Goal: Transaction & Acquisition: Purchase product/service

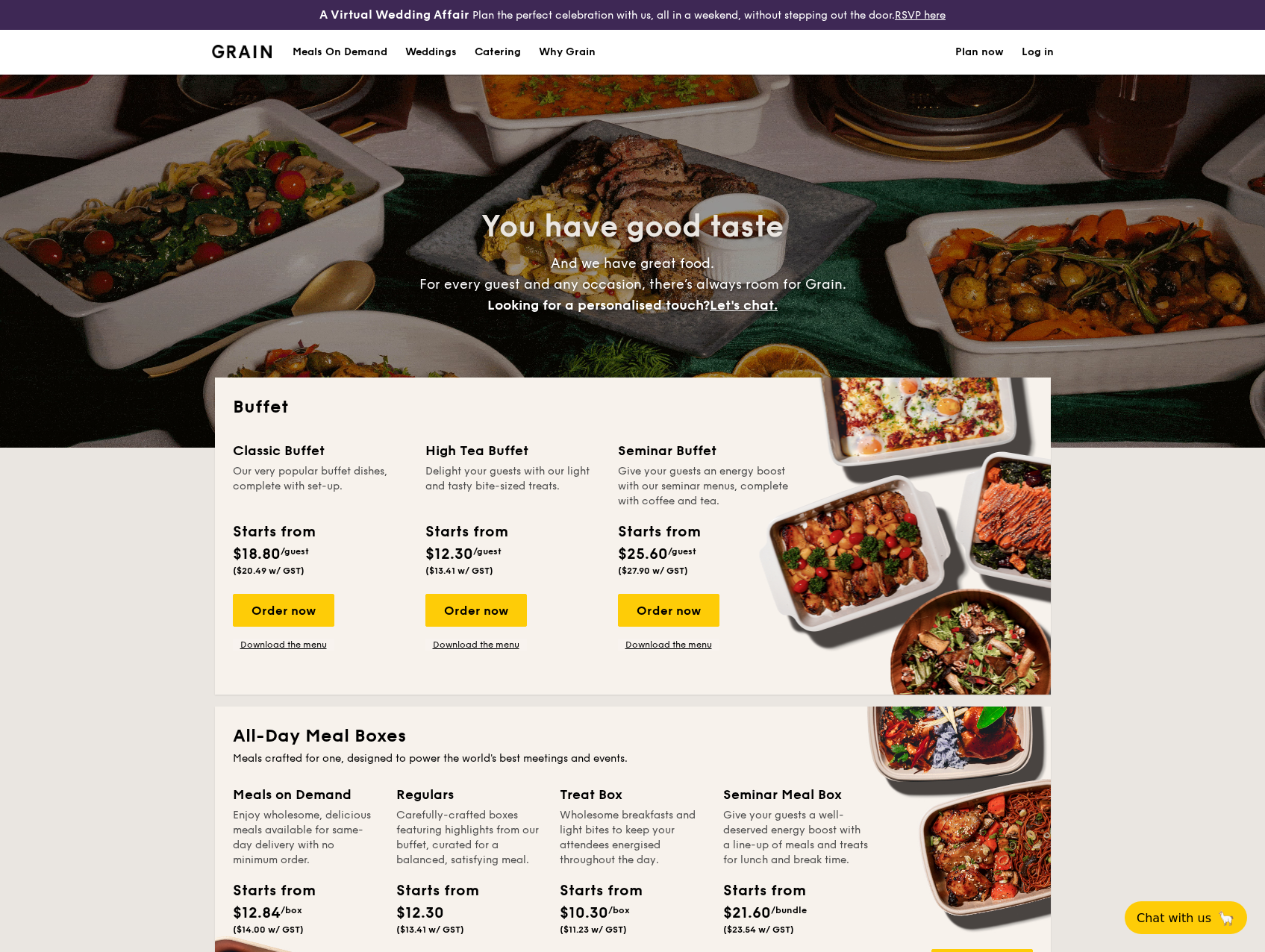
select select
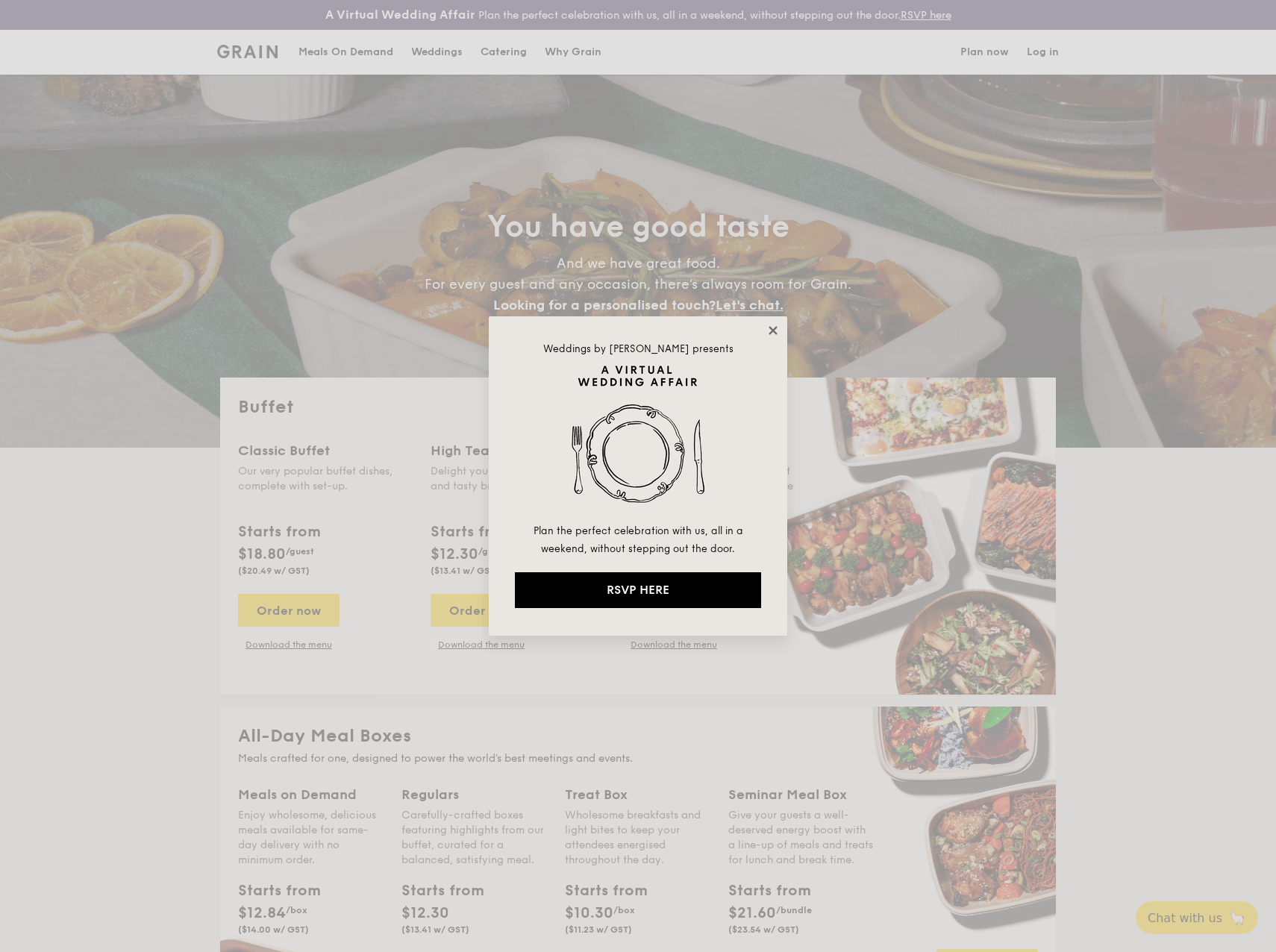
click at [772, 329] on icon at bounding box center [772, 330] width 8 height 8
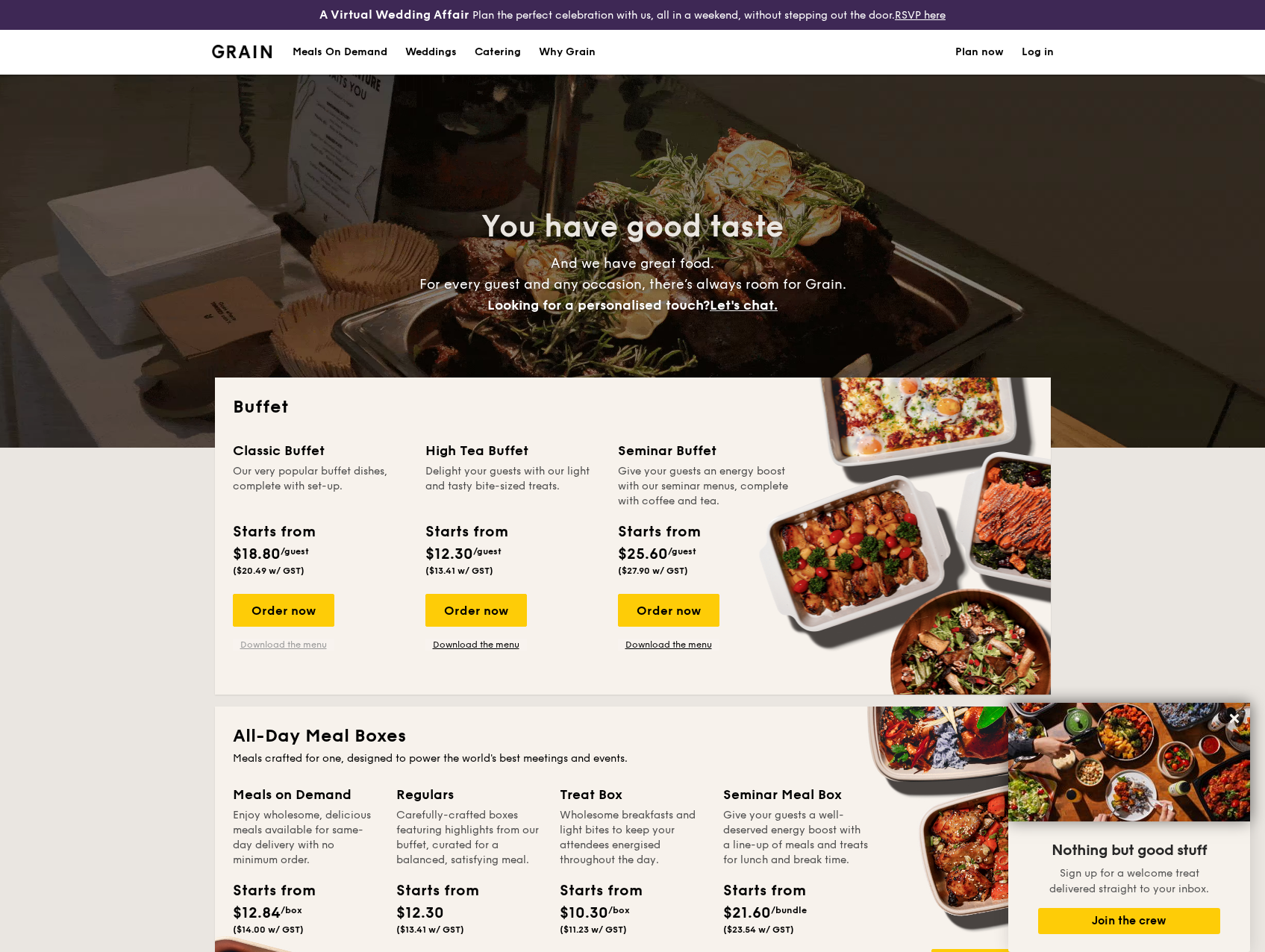
drag, startPoint x: 284, startPoint y: 644, endPoint x: 298, endPoint y: 640, distance: 14.6
click at [285, 644] on link "Download the menu" at bounding box center [284, 645] width 101 height 12
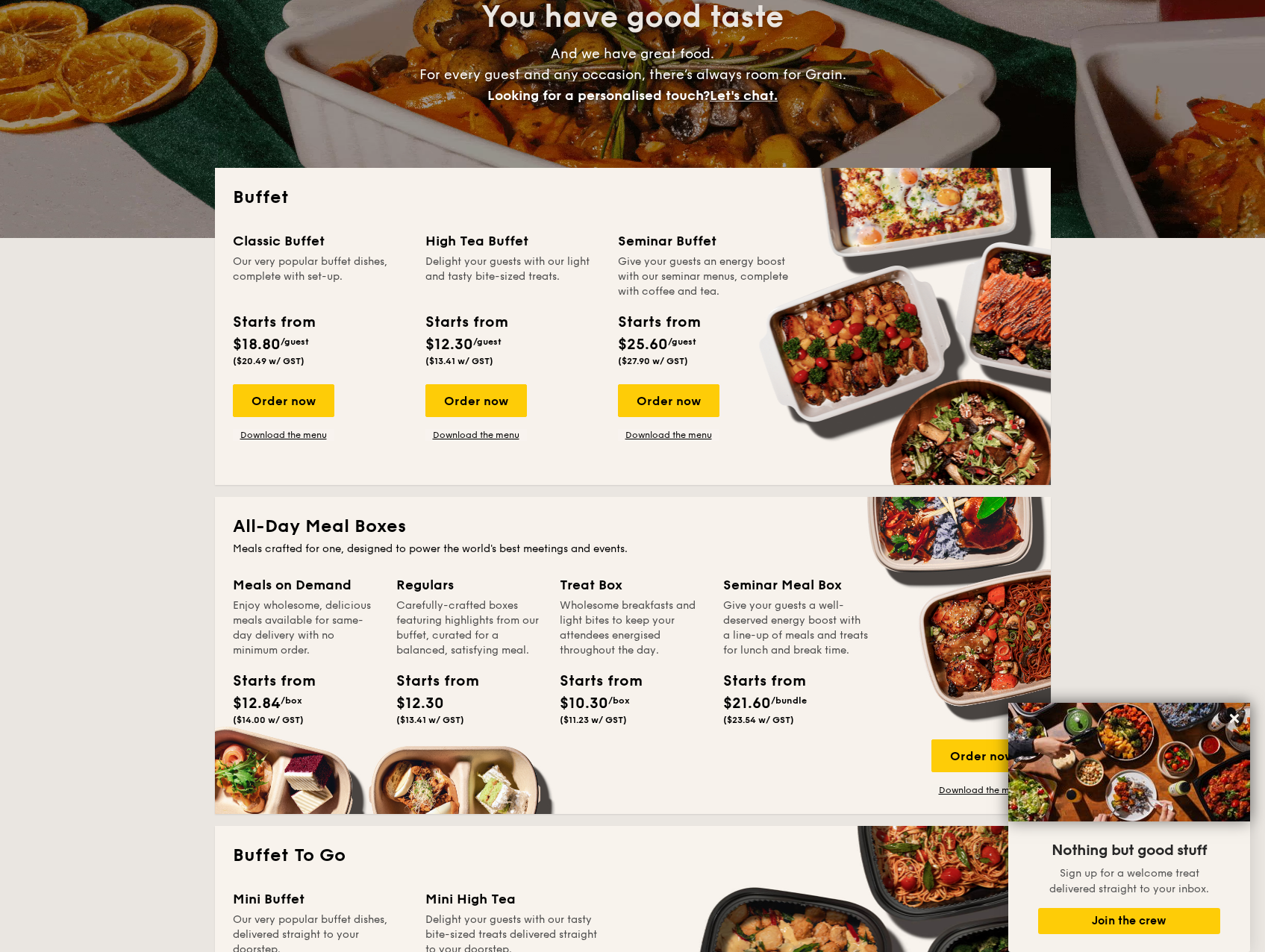
scroll to position [448, 0]
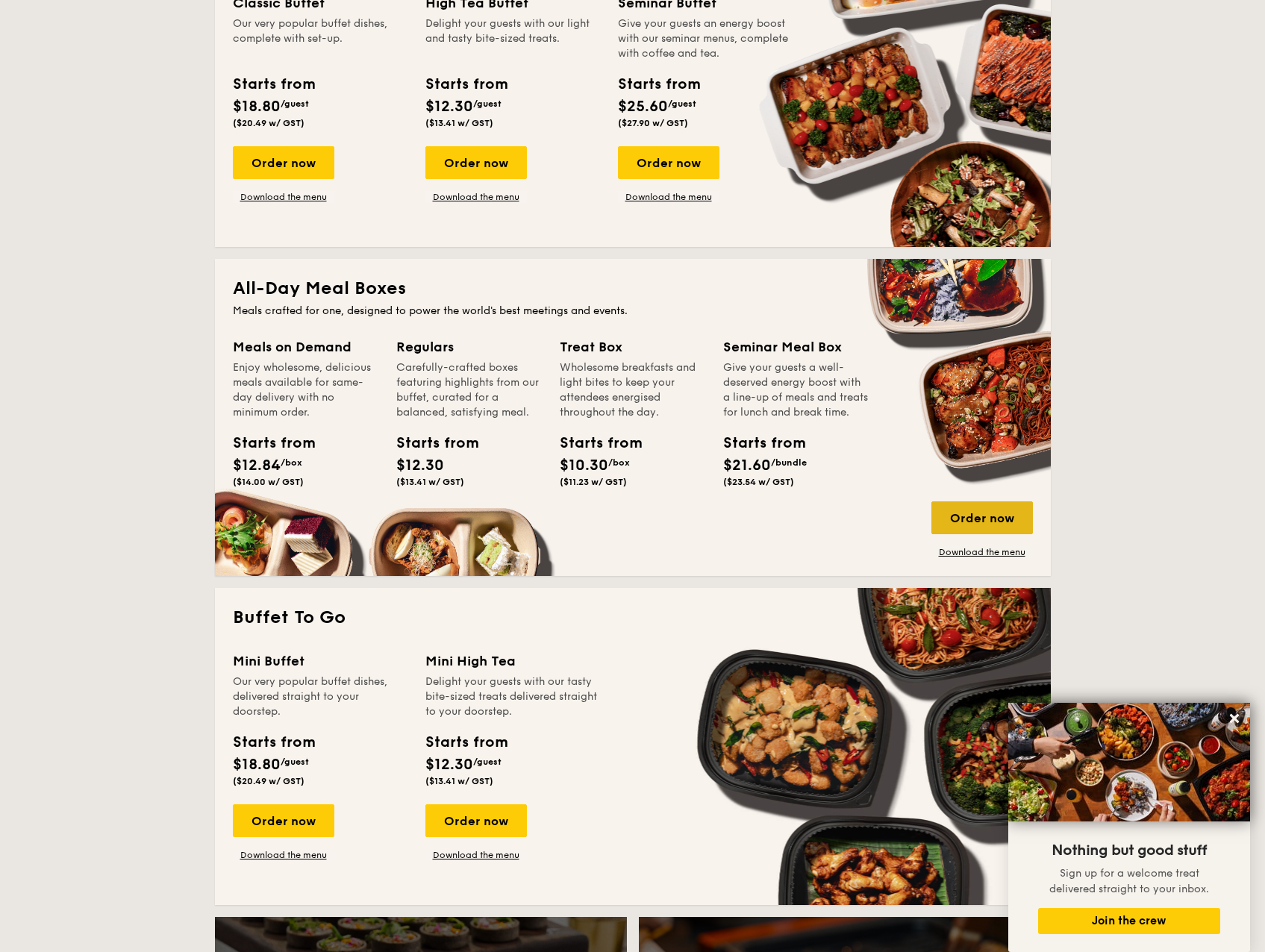
click at [989, 518] on div "Order now" at bounding box center [982, 517] width 101 height 33
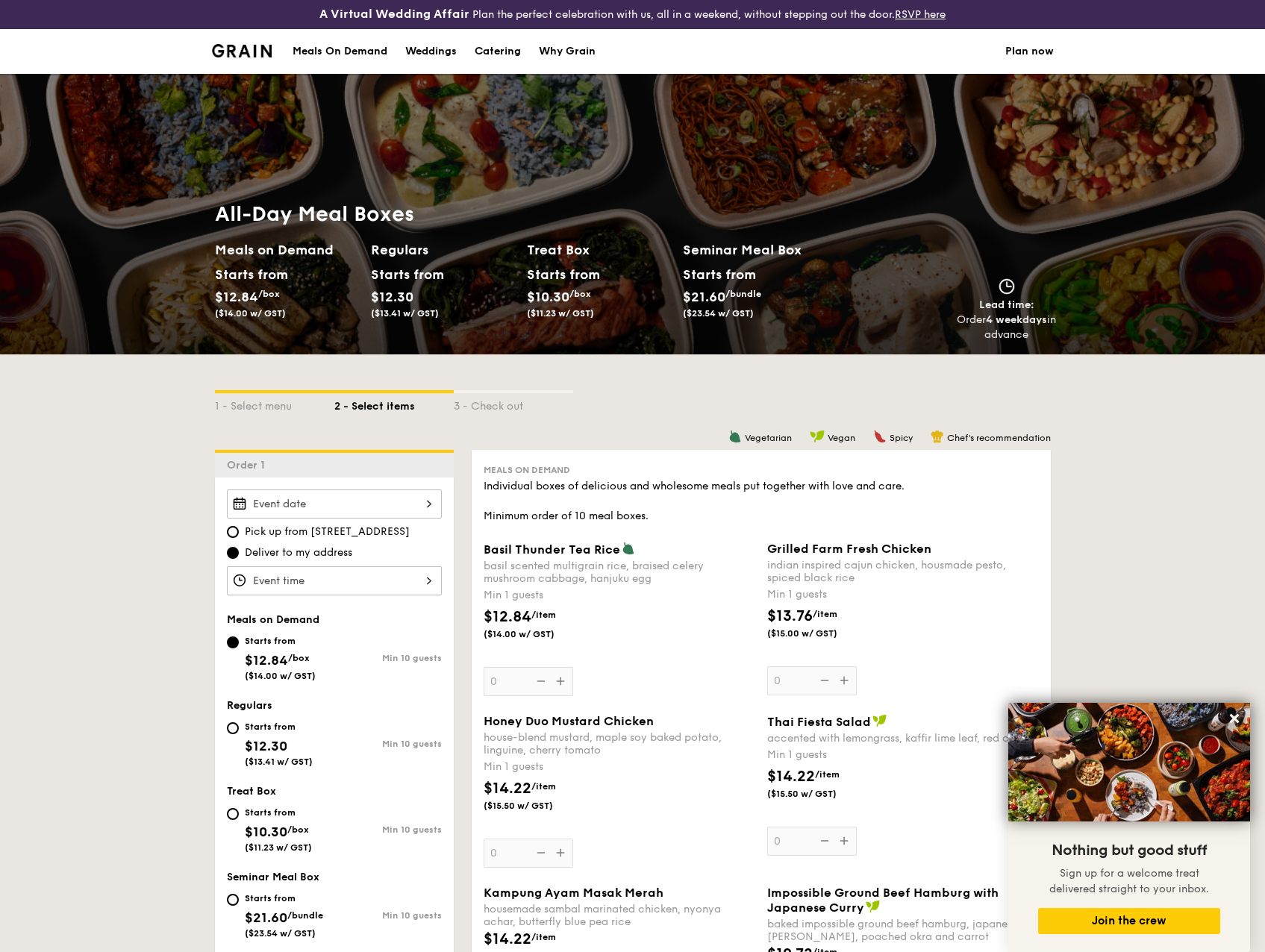
scroll to position [522, 0]
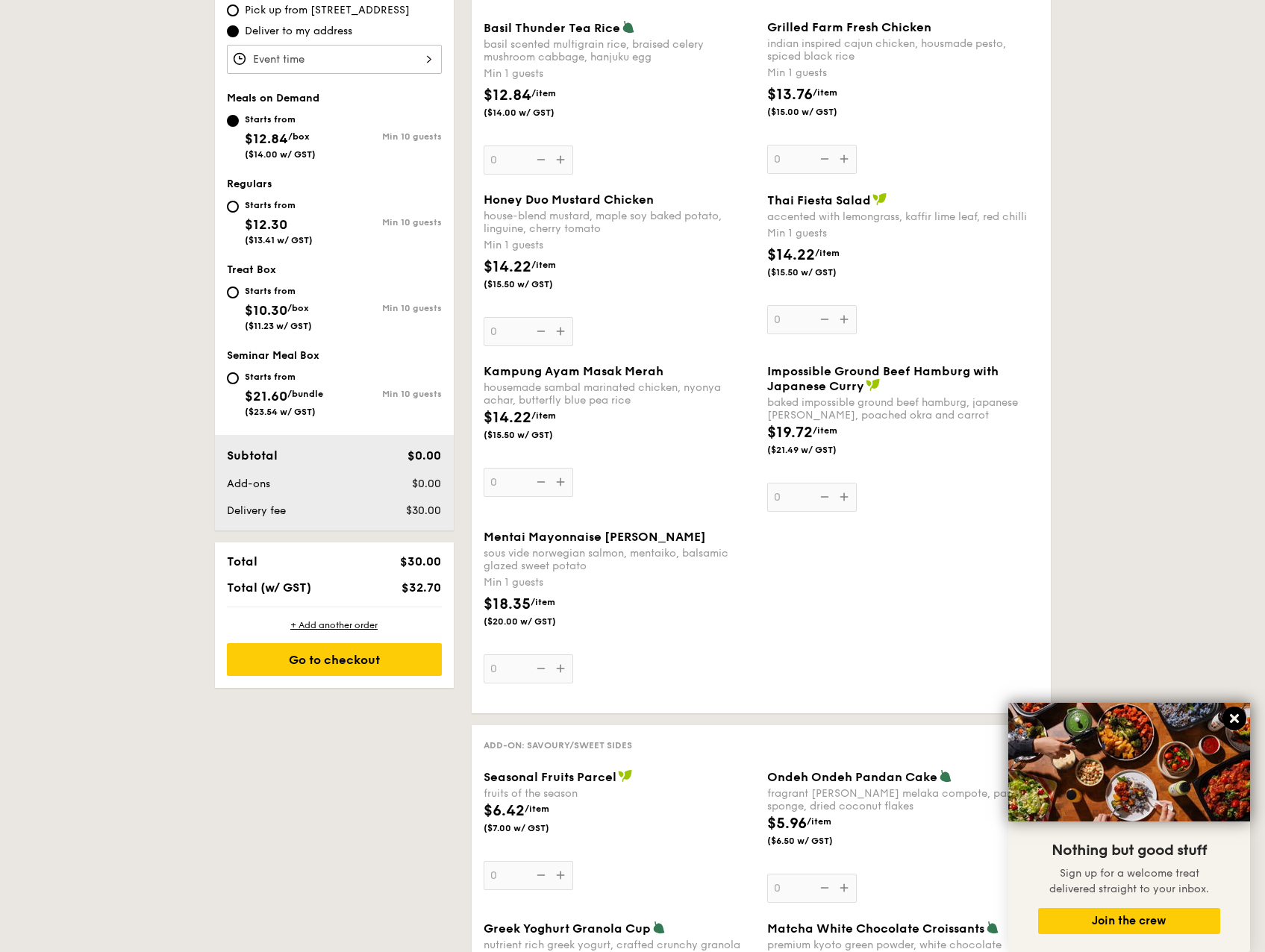
click at [1227, 715] on button at bounding box center [1234, 717] width 24 height 24
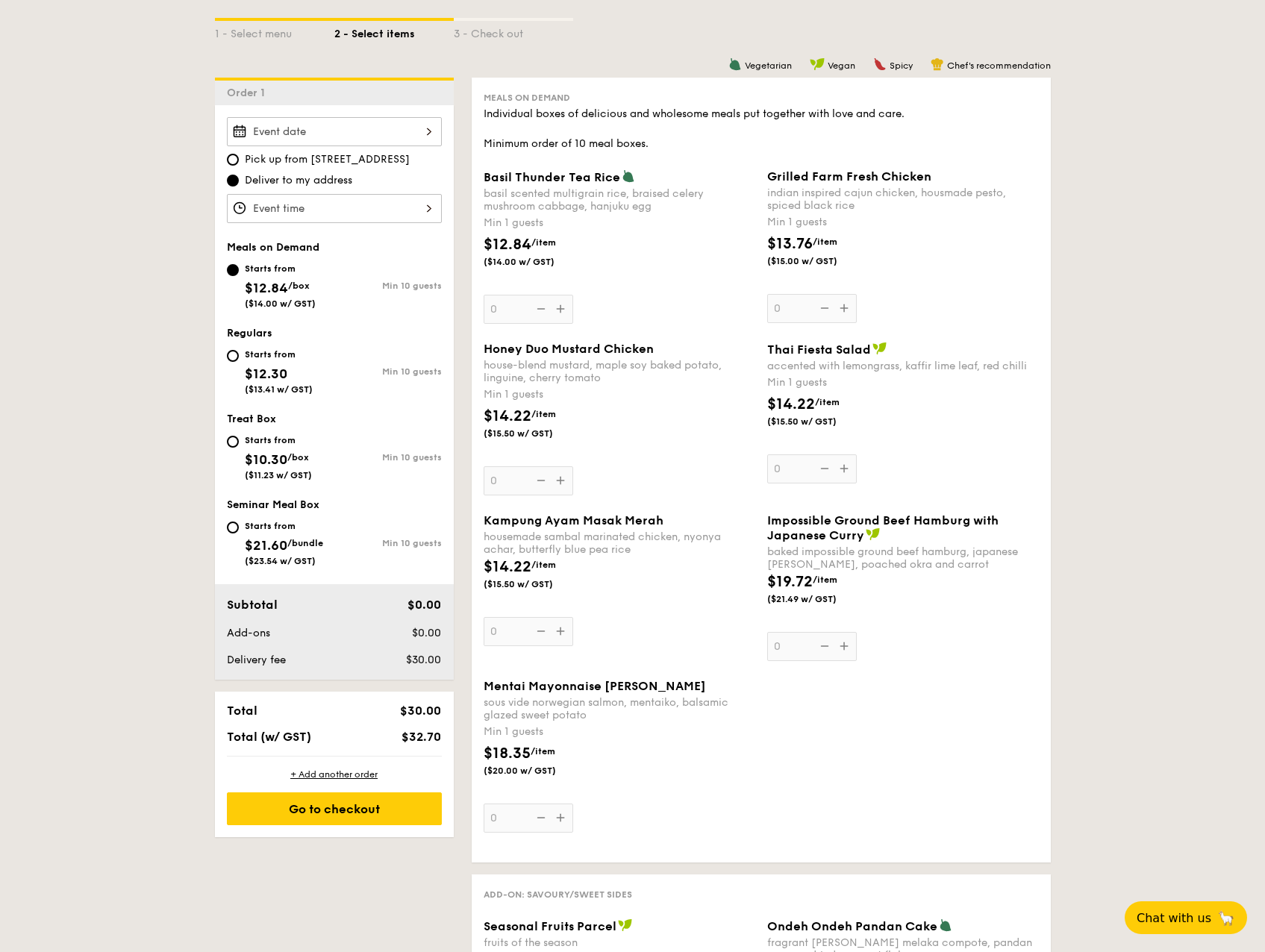
scroll to position [0, 0]
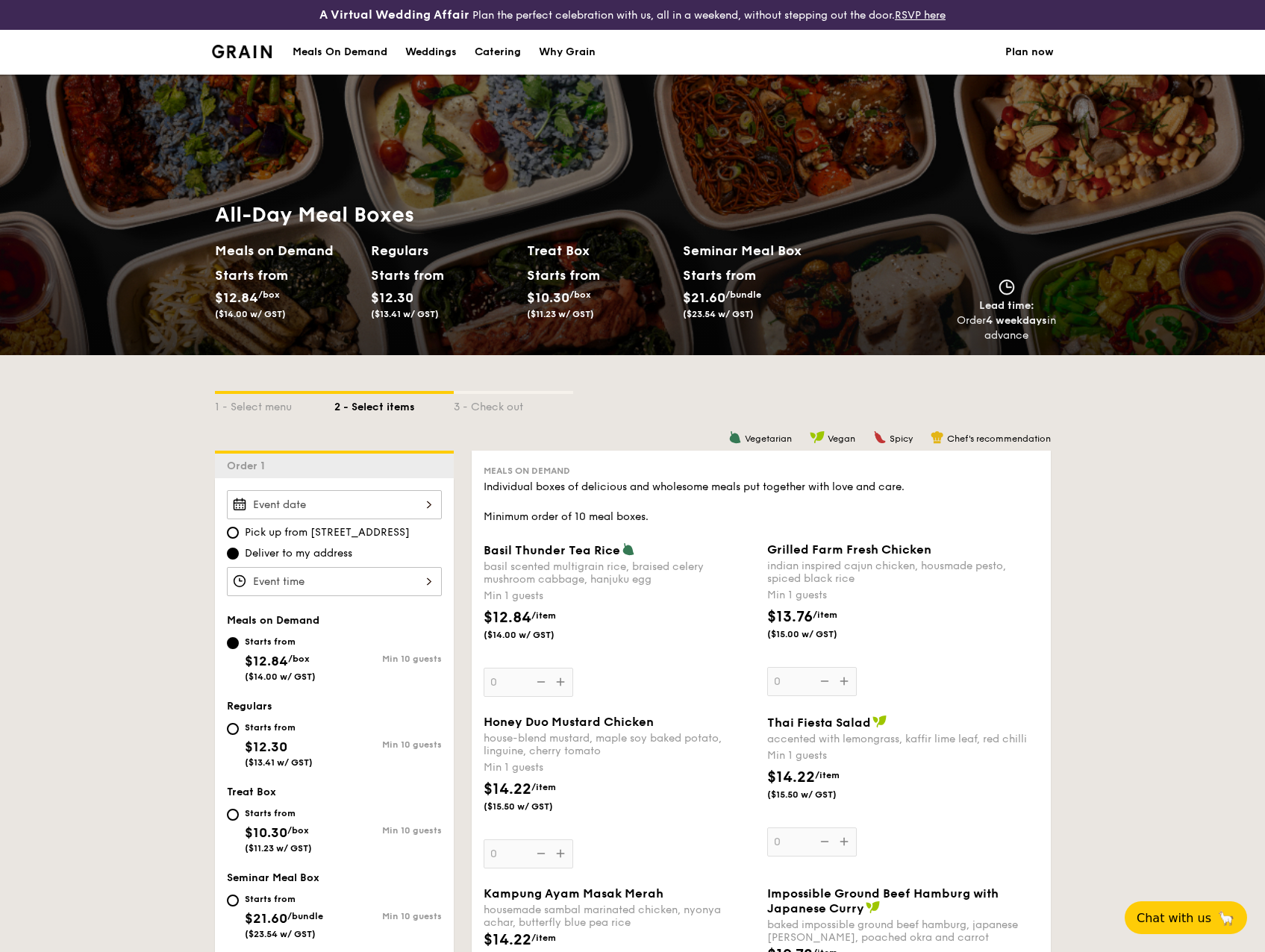
click at [787, 680] on div "Grilled Farm Fresh Chicken indian inspired cajun chicken, housmade pesto, spice…" at bounding box center [903, 619] width 272 height 154
click at [787, 680] on input "0" at bounding box center [812, 681] width 90 height 29
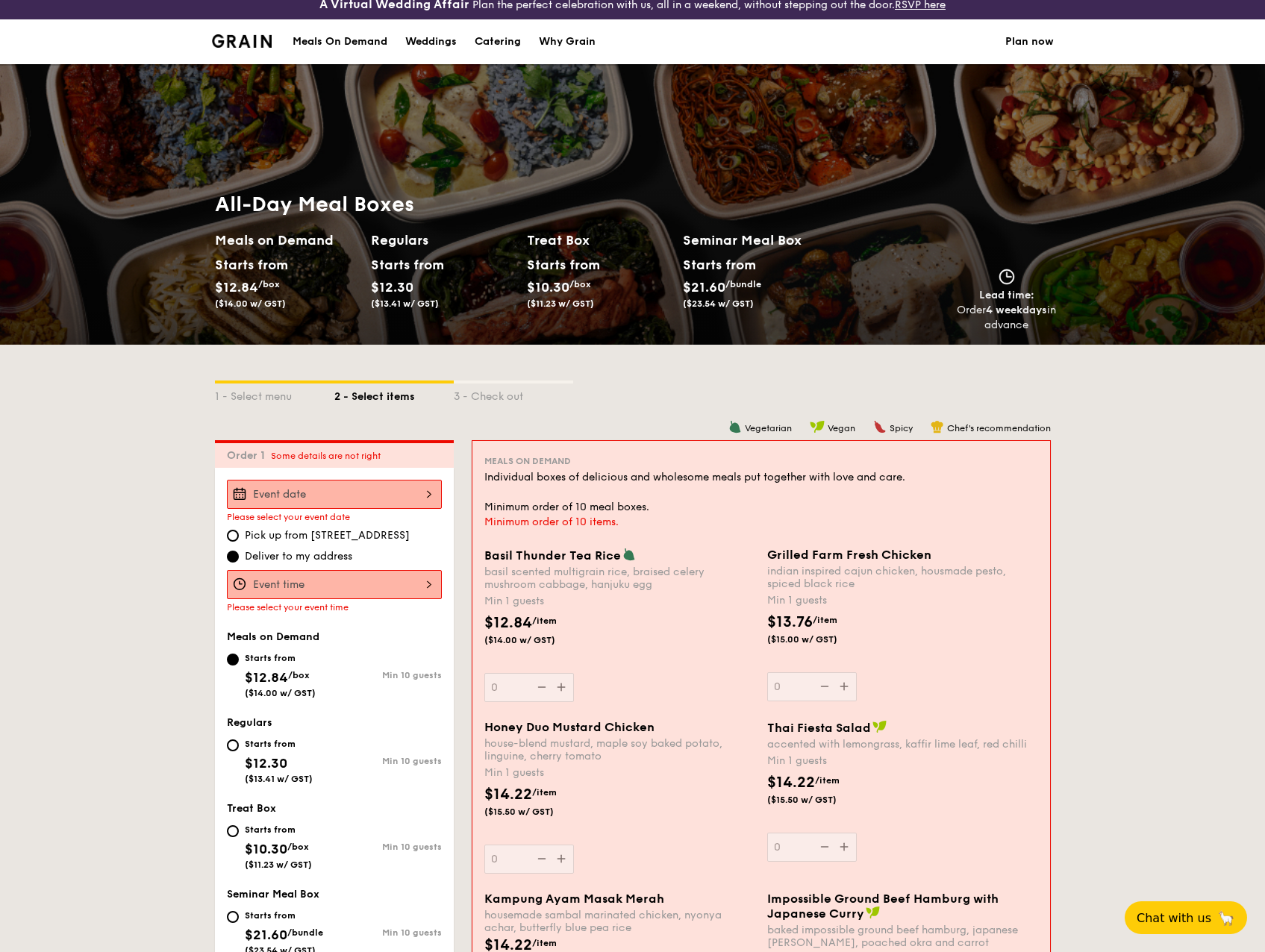
scroll to position [323, 0]
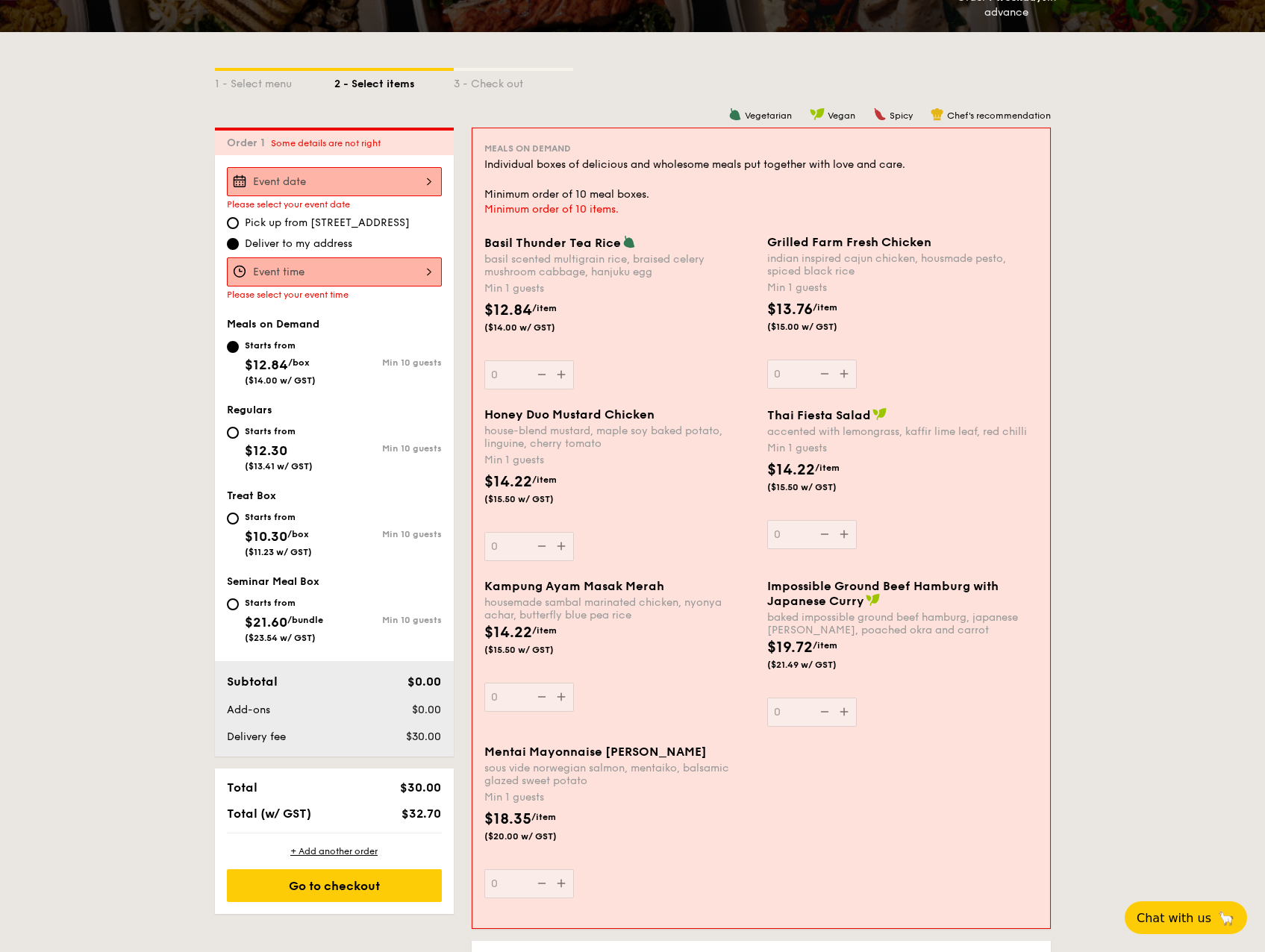
click at [830, 373] on div "Grilled Farm Fresh Chicken indian inspired cajun chicken, housmade pesto, spice…" at bounding box center [903, 312] width 271 height 154
click at [830, 373] on input "0" at bounding box center [812, 373] width 90 height 29
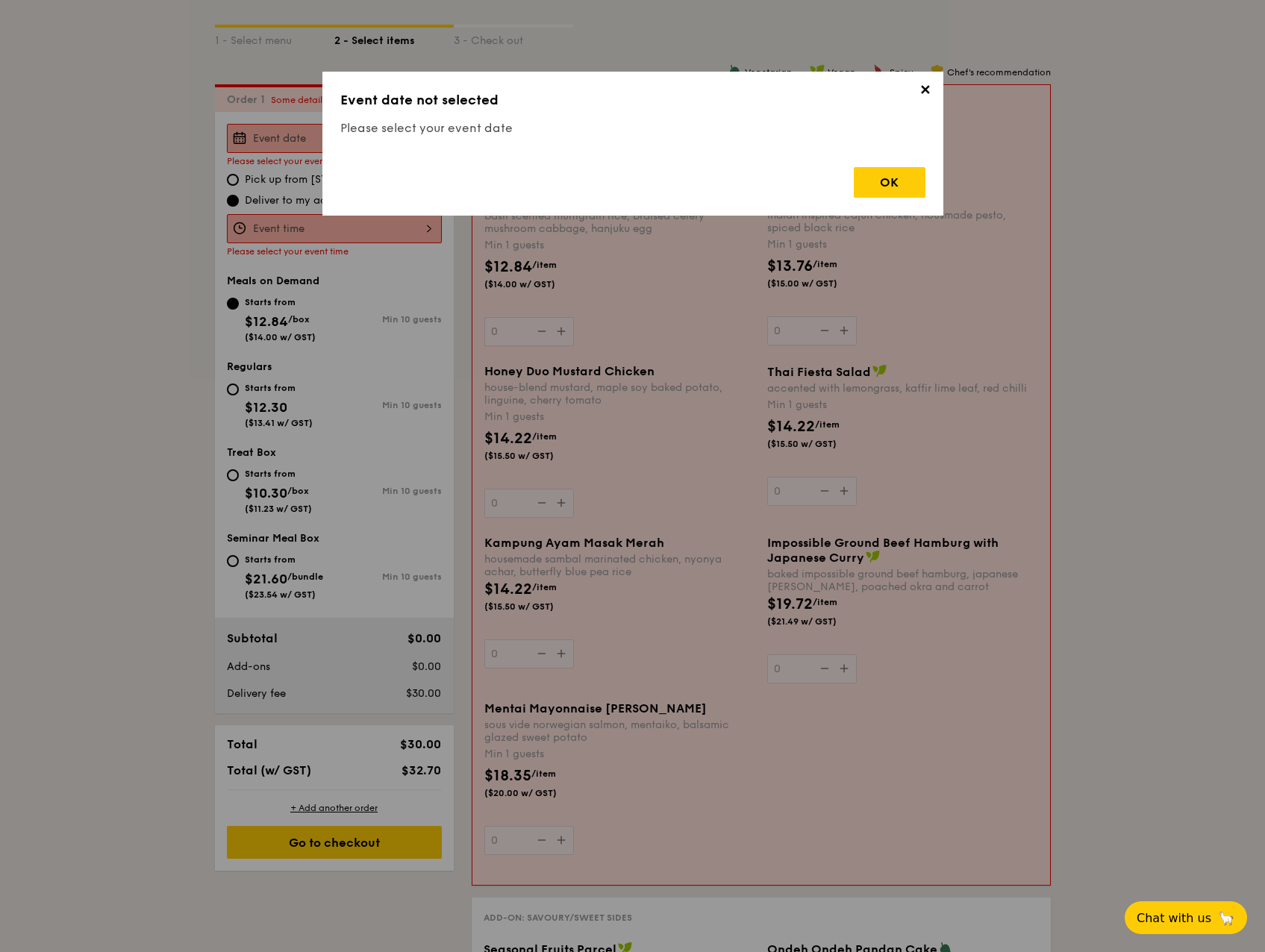
scroll to position [415, 0]
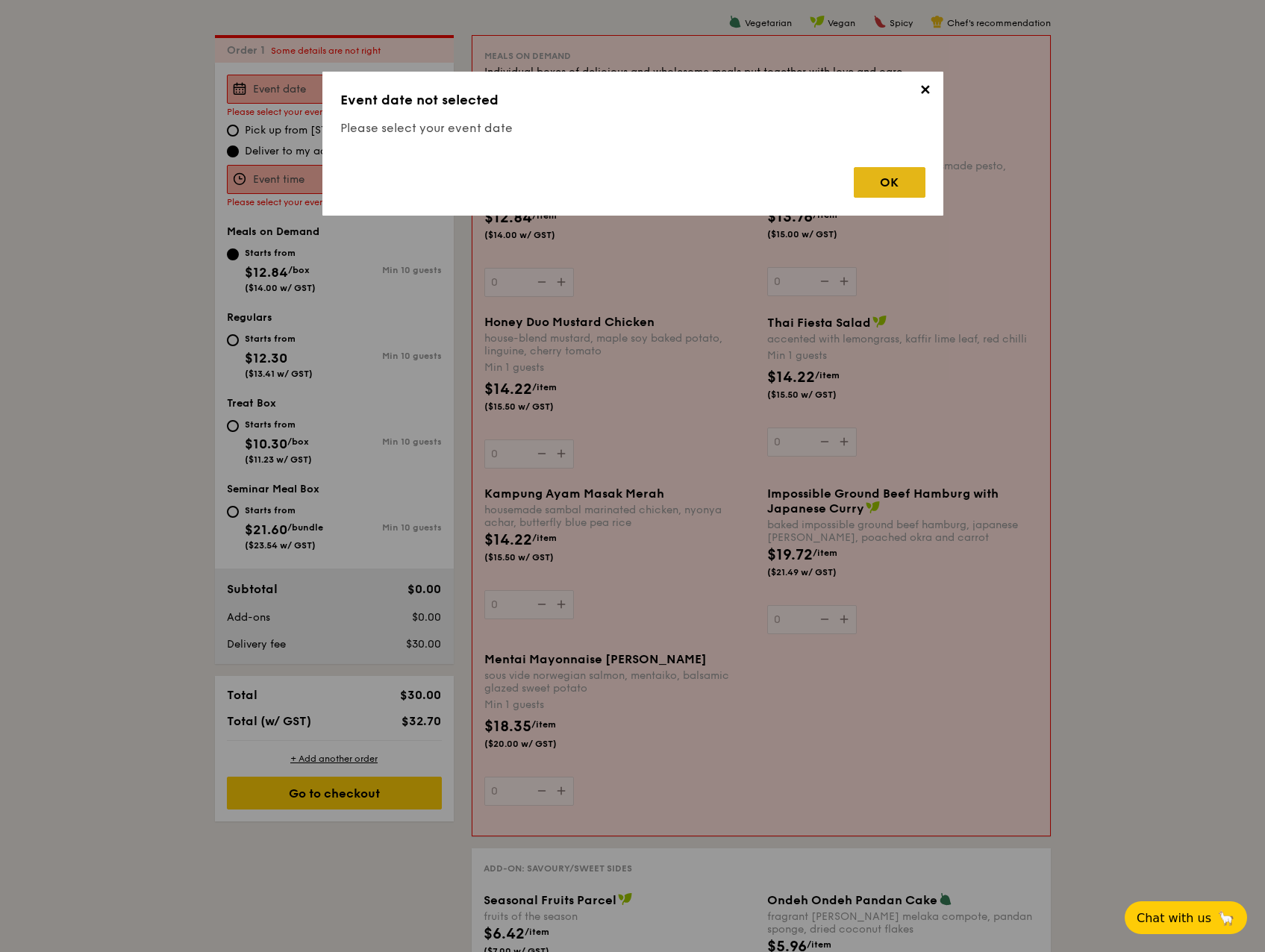
click at [887, 181] on div "OK" at bounding box center [890, 181] width 72 height 31
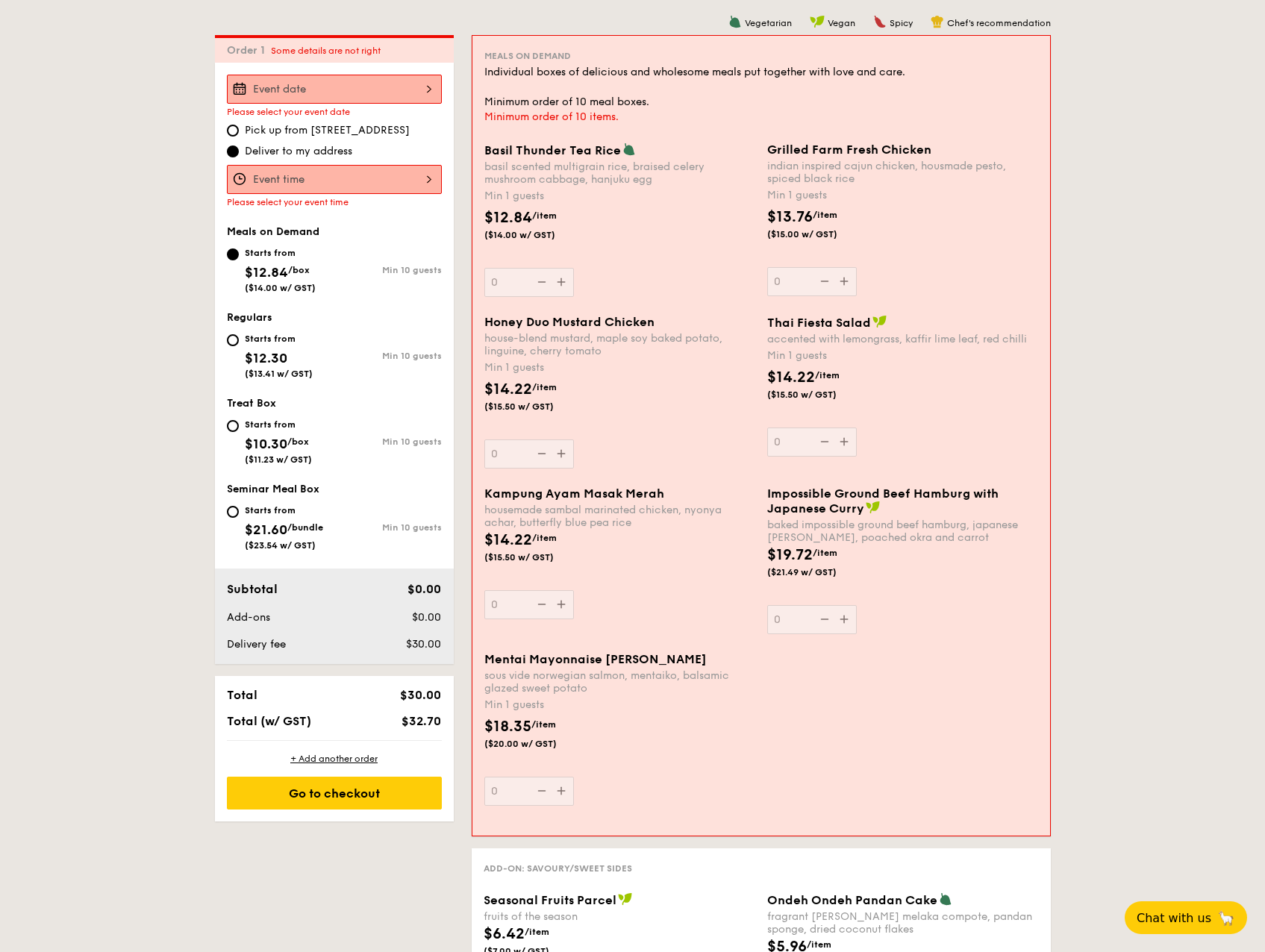
click at [349, 86] on input "Basil Thunder Tea [PERSON_NAME] scented multigrain rice, braised celery mushroo…" at bounding box center [334, 88] width 215 height 29
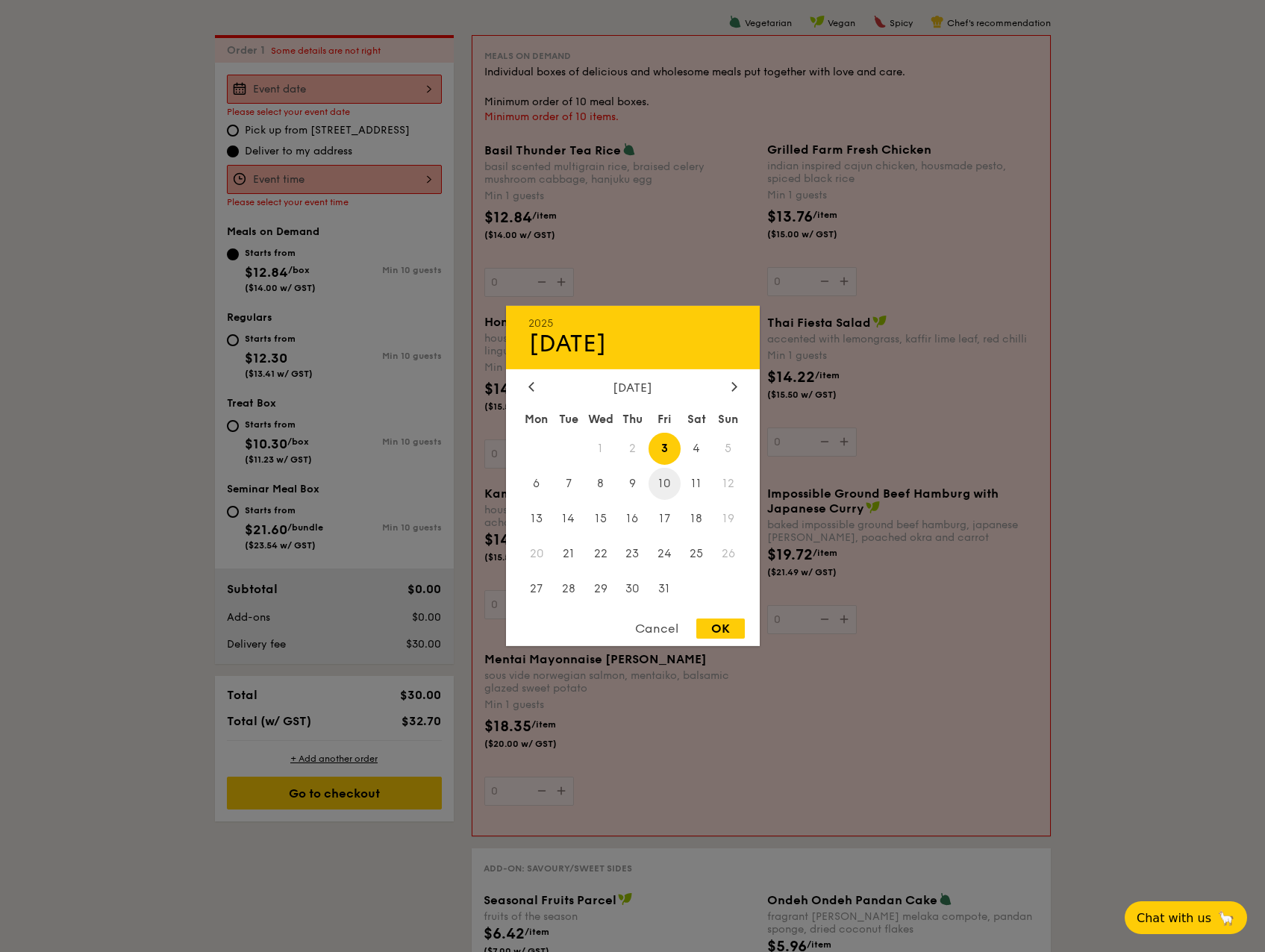
click at [660, 498] on span "10" at bounding box center [664, 483] width 32 height 32
click at [721, 625] on div "OK" at bounding box center [720, 628] width 49 height 20
type input "[DATE]"
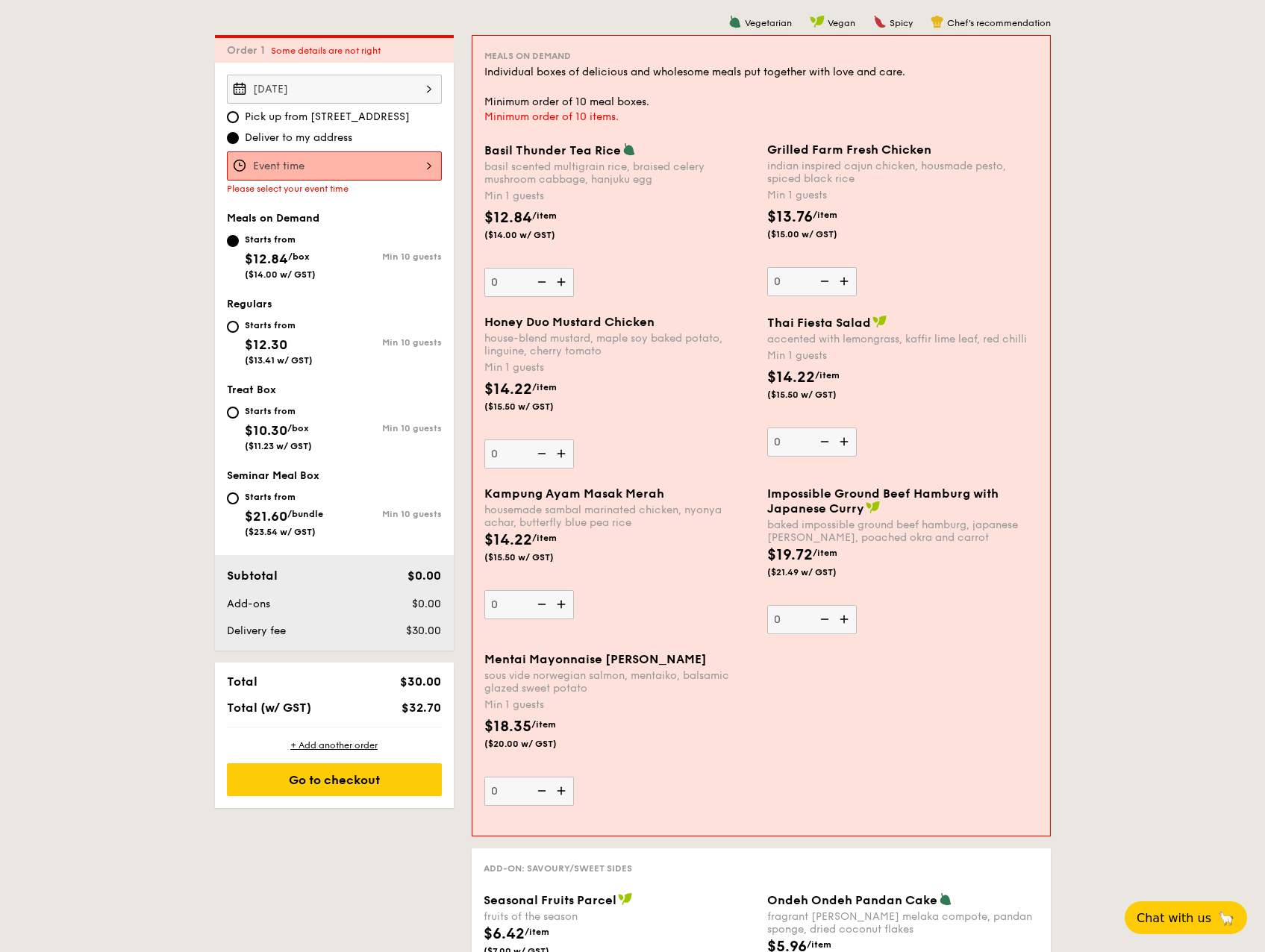
click at [840, 280] on img at bounding box center [846, 281] width 23 height 28
click at [840, 280] on input "0" at bounding box center [812, 281] width 90 height 29
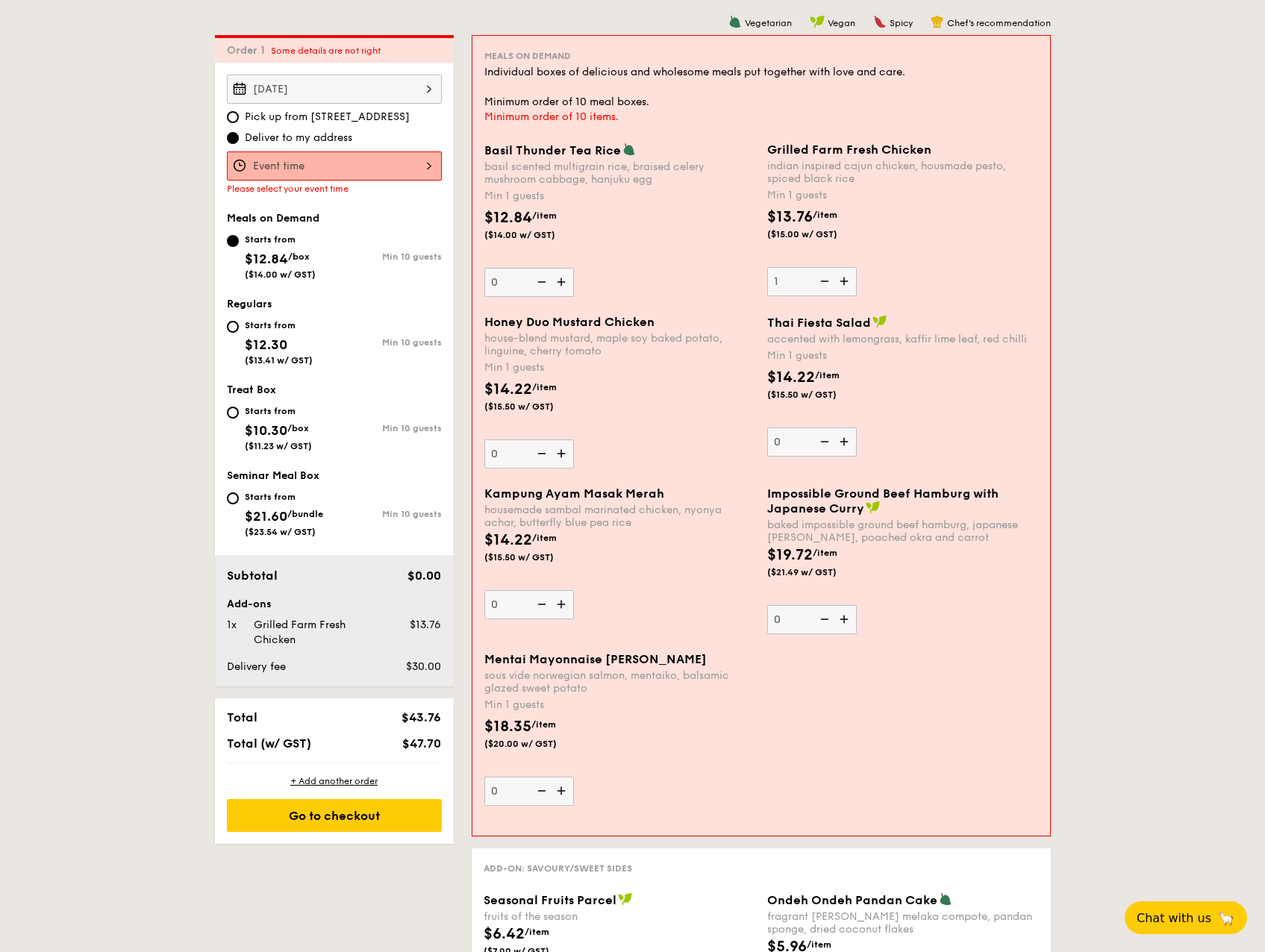
click at [840, 280] on img at bounding box center [846, 281] width 23 height 28
click at [840, 280] on input "1" at bounding box center [812, 281] width 90 height 29
click at [840, 280] on img at bounding box center [846, 281] width 23 height 28
click at [840, 280] on input "2" at bounding box center [812, 281] width 90 height 29
click at [840, 280] on img at bounding box center [846, 281] width 23 height 28
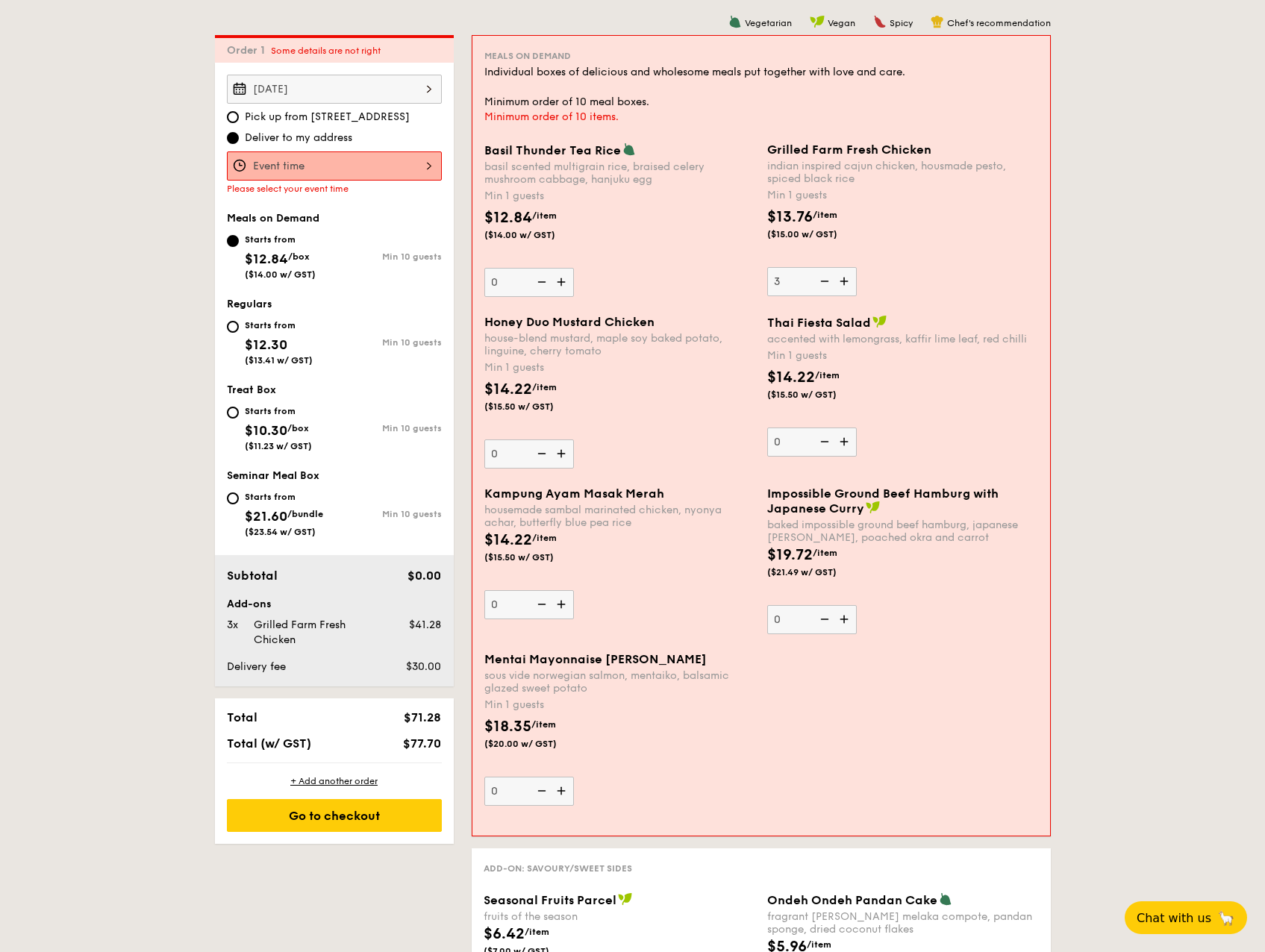
click at [840, 280] on input "3" at bounding box center [812, 281] width 90 height 29
click at [840, 280] on img at bounding box center [846, 281] width 23 height 28
click at [840, 280] on input "4" at bounding box center [812, 281] width 90 height 29
click at [840, 280] on img at bounding box center [846, 281] width 23 height 28
click at [840, 280] on input "5" at bounding box center [812, 281] width 90 height 29
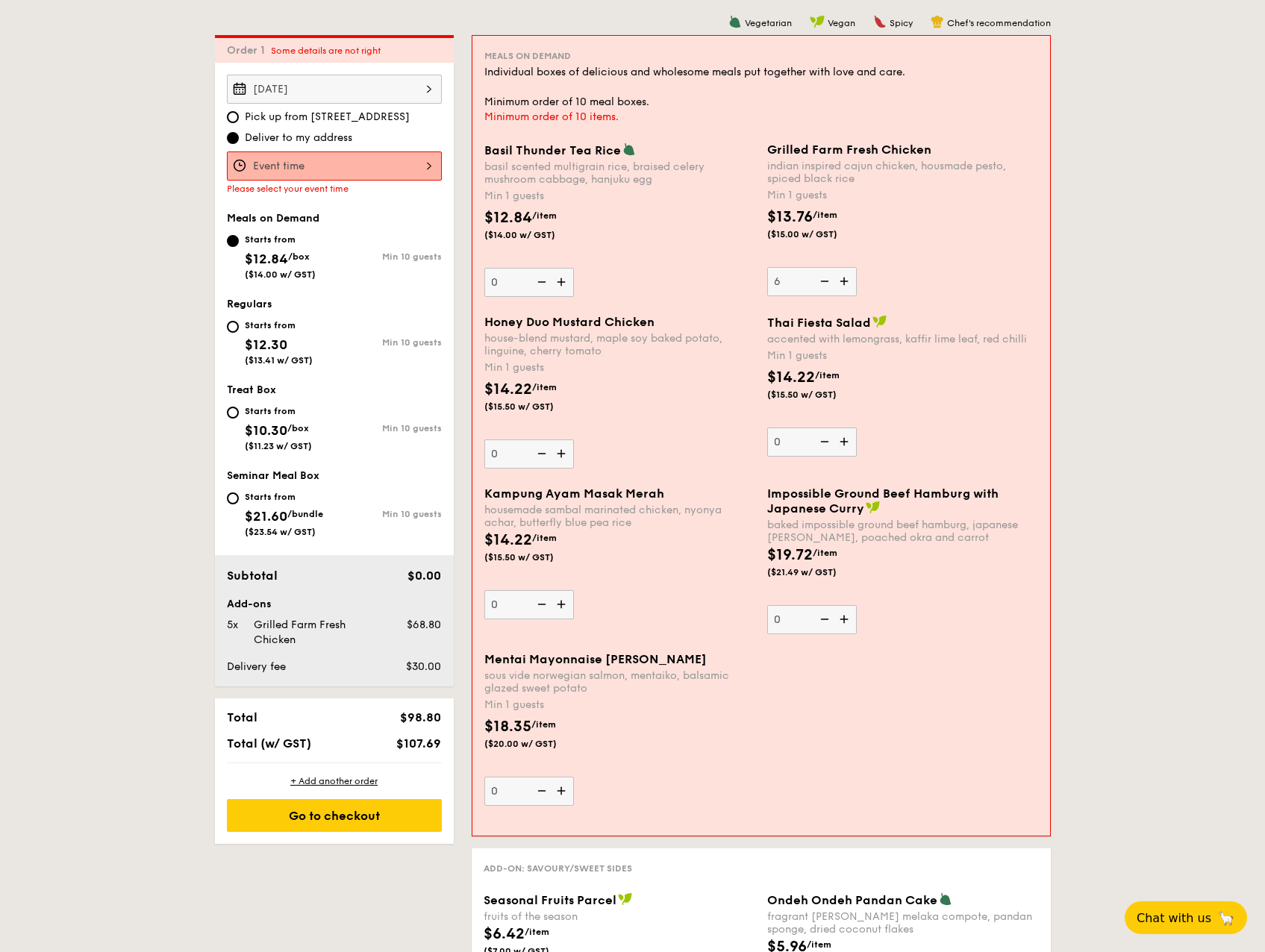
click at [840, 280] on img at bounding box center [846, 281] width 23 height 28
click at [840, 280] on input "6" at bounding box center [812, 281] width 90 height 29
click at [840, 280] on img at bounding box center [846, 281] width 23 height 28
click at [840, 280] on input "7" at bounding box center [812, 281] width 90 height 29
click at [840, 280] on img at bounding box center [846, 281] width 23 height 28
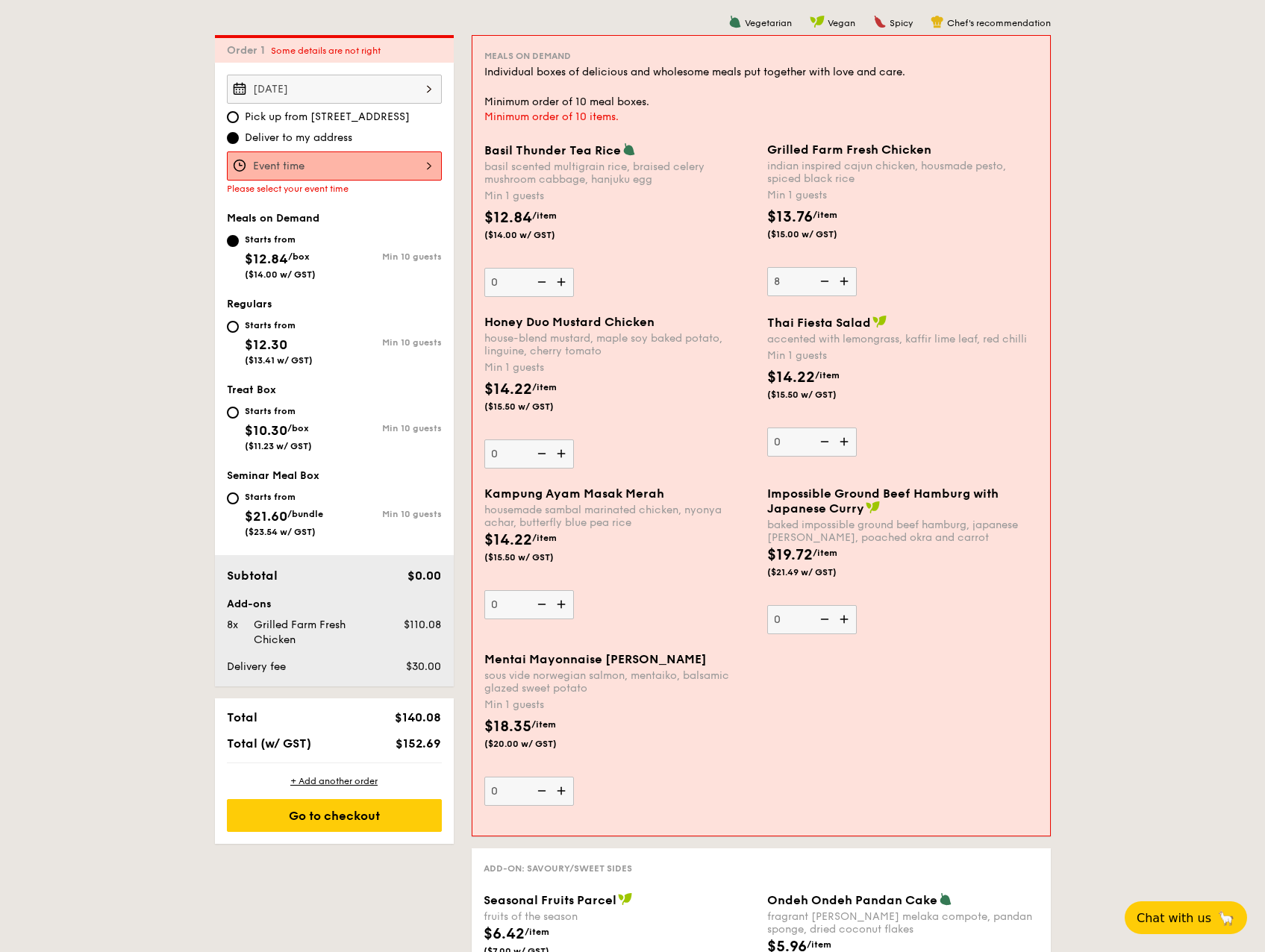
click at [840, 280] on input "8" at bounding box center [812, 281] width 90 height 29
click at [840, 280] on img at bounding box center [846, 281] width 23 height 28
click at [840, 280] on input "9" at bounding box center [812, 281] width 90 height 29
type input "10"
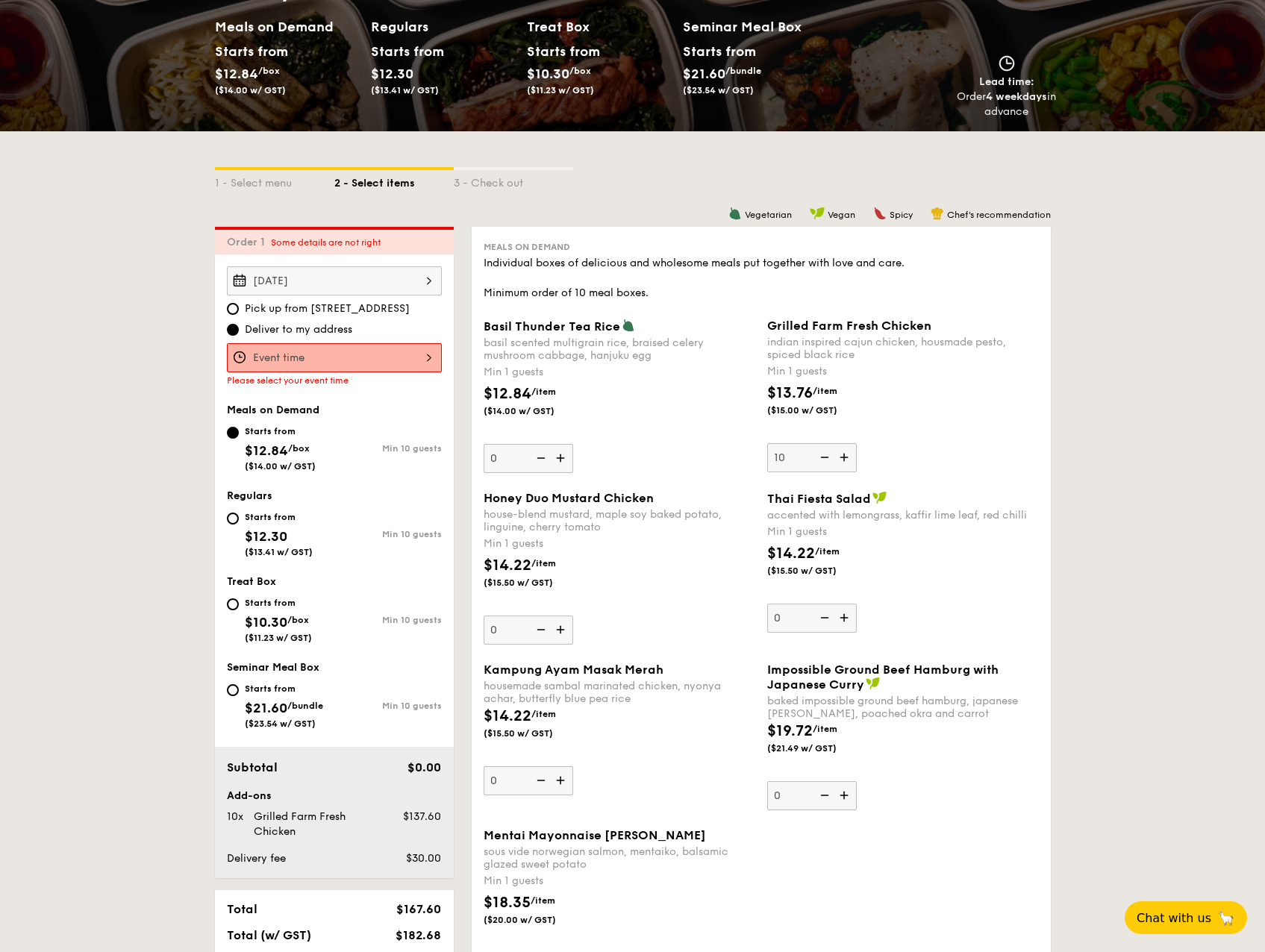
scroll to position [0, 0]
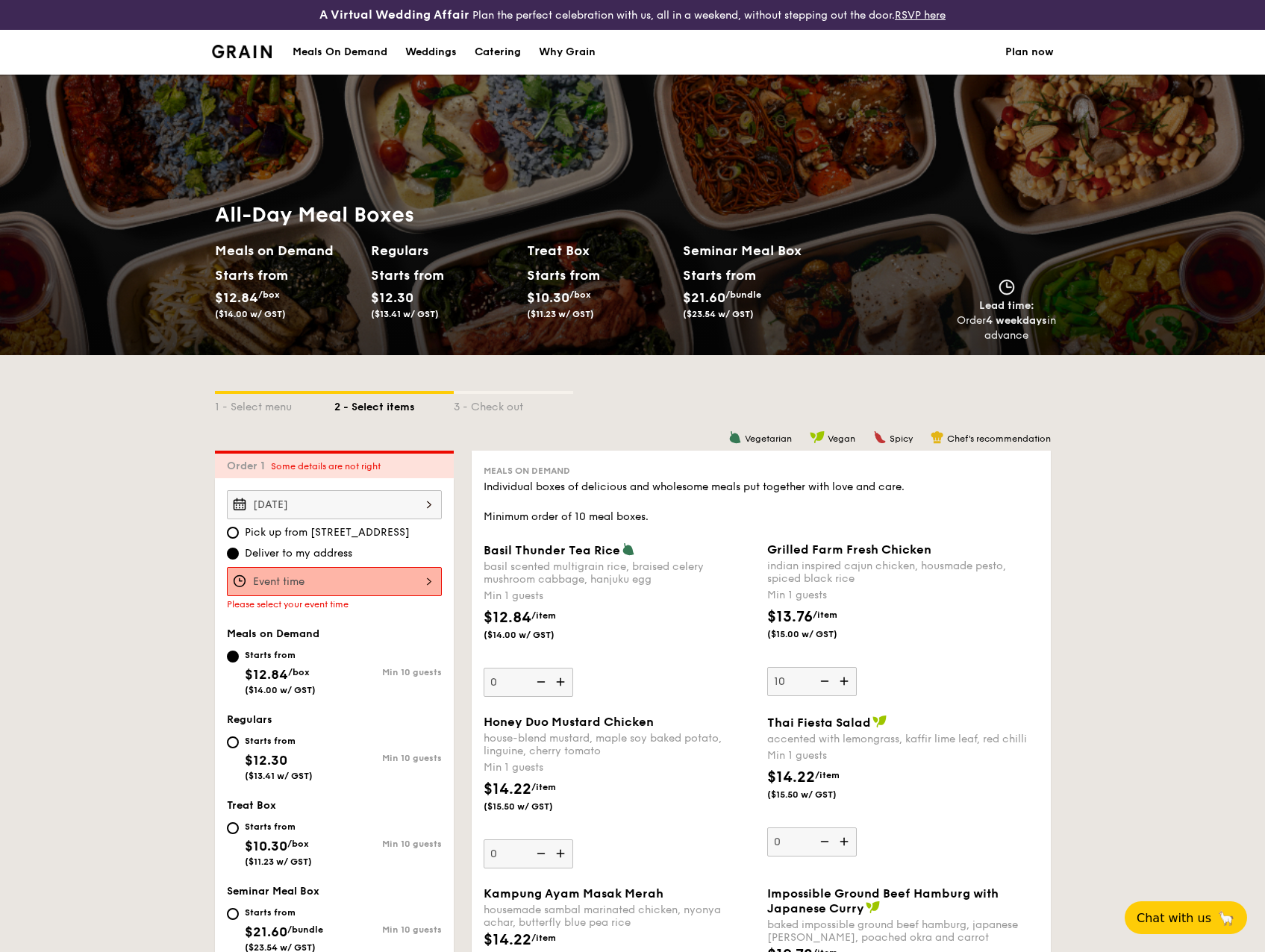
drag, startPoint x: 306, startPoint y: 526, endPoint x: 370, endPoint y: 537, distance: 64.9
click at [370, 537] on span "Pick up from [STREET_ADDRESS]" at bounding box center [327, 532] width 165 height 15
drag, startPoint x: 370, startPoint y: 537, endPoint x: 352, endPoint y: 533, distance: 18.4
click at [356, 49] on div "Meals On Demand" at bounding box center [340, 51] width 95 height 45
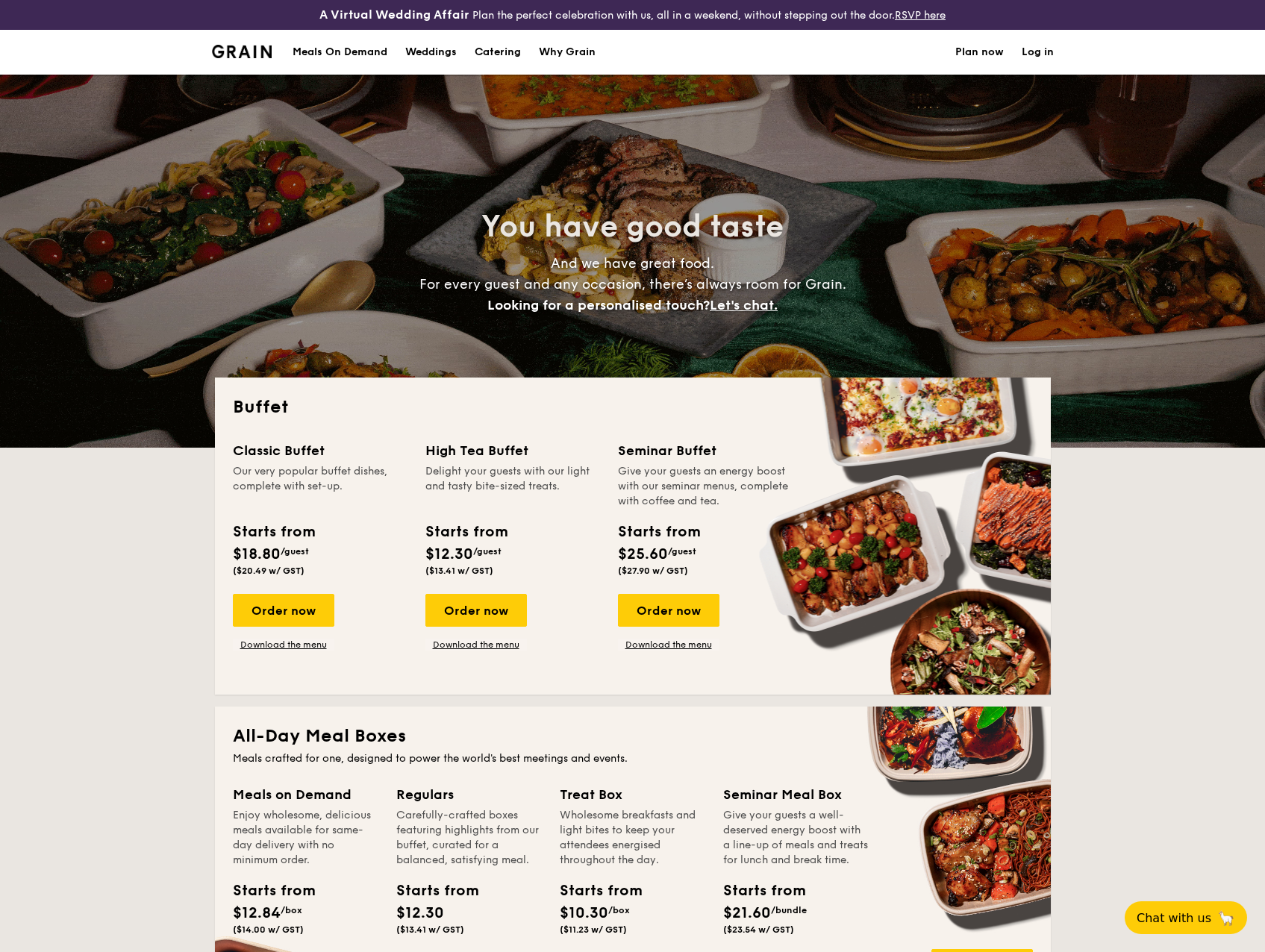
select select
